Goal: Transaction & Acquisition: Purchase product/service

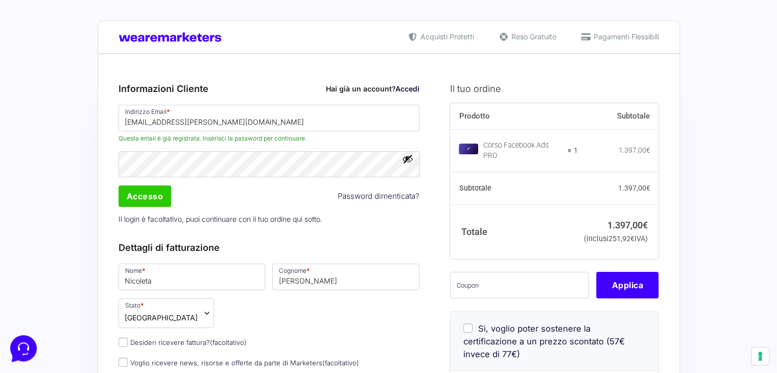
click at [409, 85] on link "Accedi" at bounding box center [407, 88] width 24 height 9
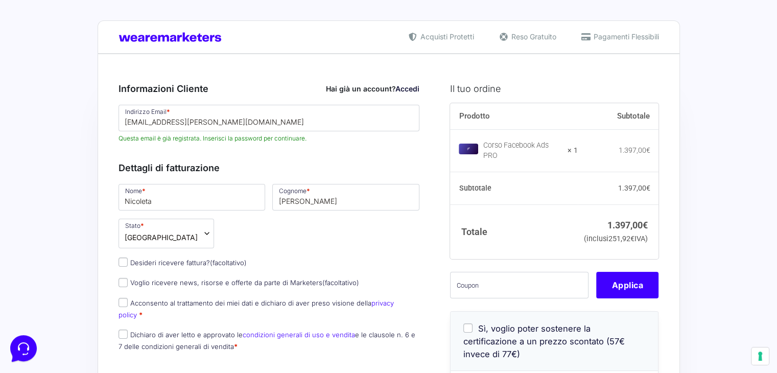
click at [229, 134] on span "Questa email è già registrata. Inserisci la password per continuare." at bounding box center [268, 138] width 301 height 9
click at [408, 91] on link "Accedi" at bounding box center [407, 88] width 24 height 9
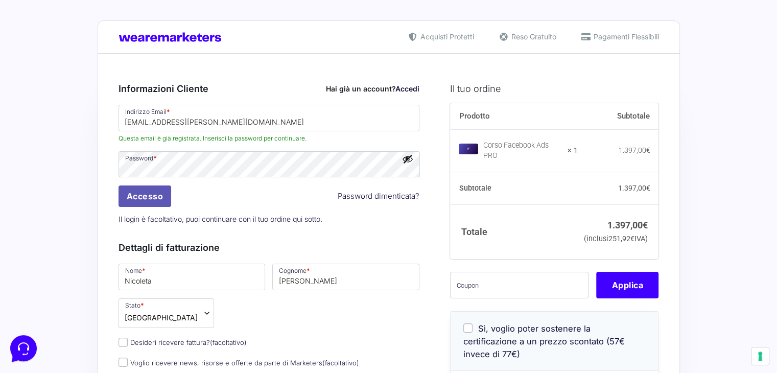
click at [161, 198] on input "Accesso" at bounding box center [144, 195] width 53 height 21
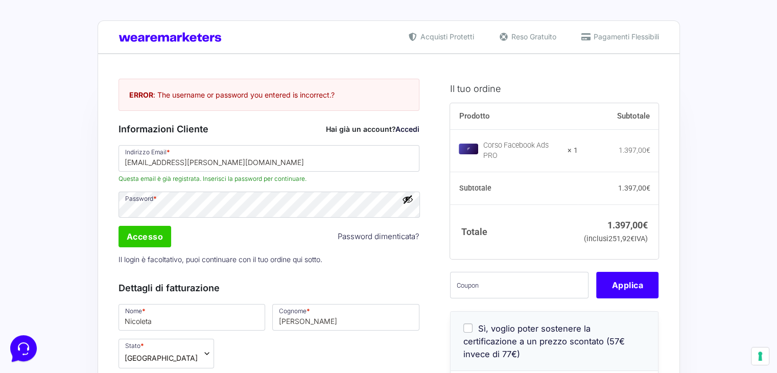
click at [409, 196] on button "Mostra password" at bounding box center [407, 199] width 11 height 11
click at [408, 200] on button "Nascondi password" at bounding box center [407, 199] width 11 height 11
click at [227, 229] on div "Accesso Password dimenticata?" at bounding box center [269, 236] width 308 height 25
